Goal: Task Accomplishment & Management: Complete application form

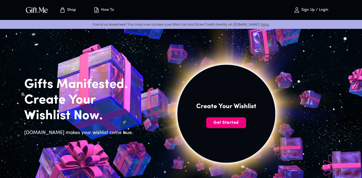
click at [224, 120] on span "Get Started" at bounding box center [226, 123] width 40 height 6
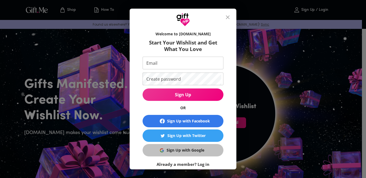
click at [183, 150] on div "Sign Up with Google" at bounding box center [186, 150] width 38 height 6
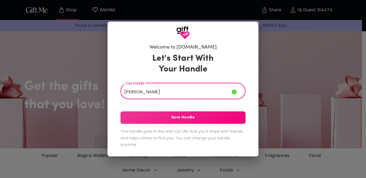
type input "[PERSON_NAME]"
click at [181, 119] on span "Save Handle" at bounding box center [182, 118] width 125 height 6
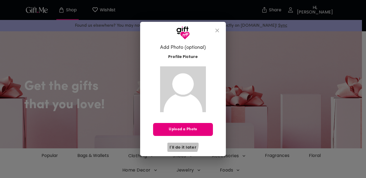
click at [182, 145] on span "I'll do it later" at bounding box center [182, 147] width 27 height 6
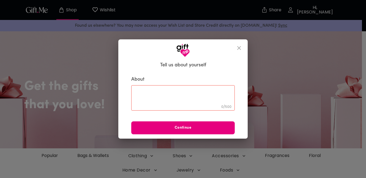
click at [238, 44] on button "close" at bounding box center [239, 47] width 13 height 13
